Goal: Subscribe to service/newsletter

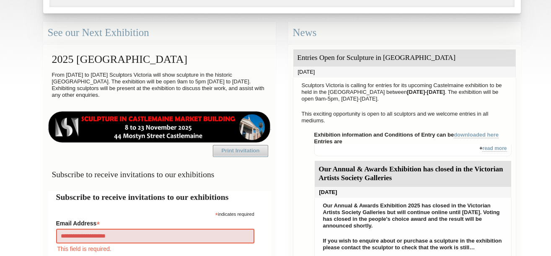
type input "**********"
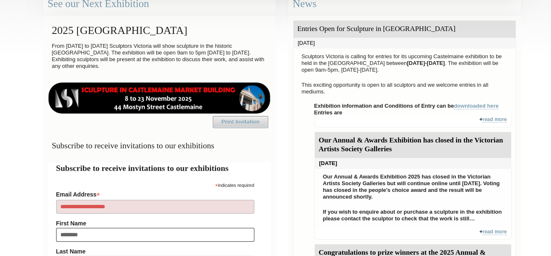
type input "*********"
type input "*****"
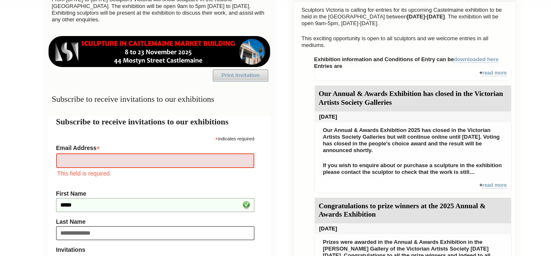
type input "**********"
